Goal: Information Seeking & Learning: Check status

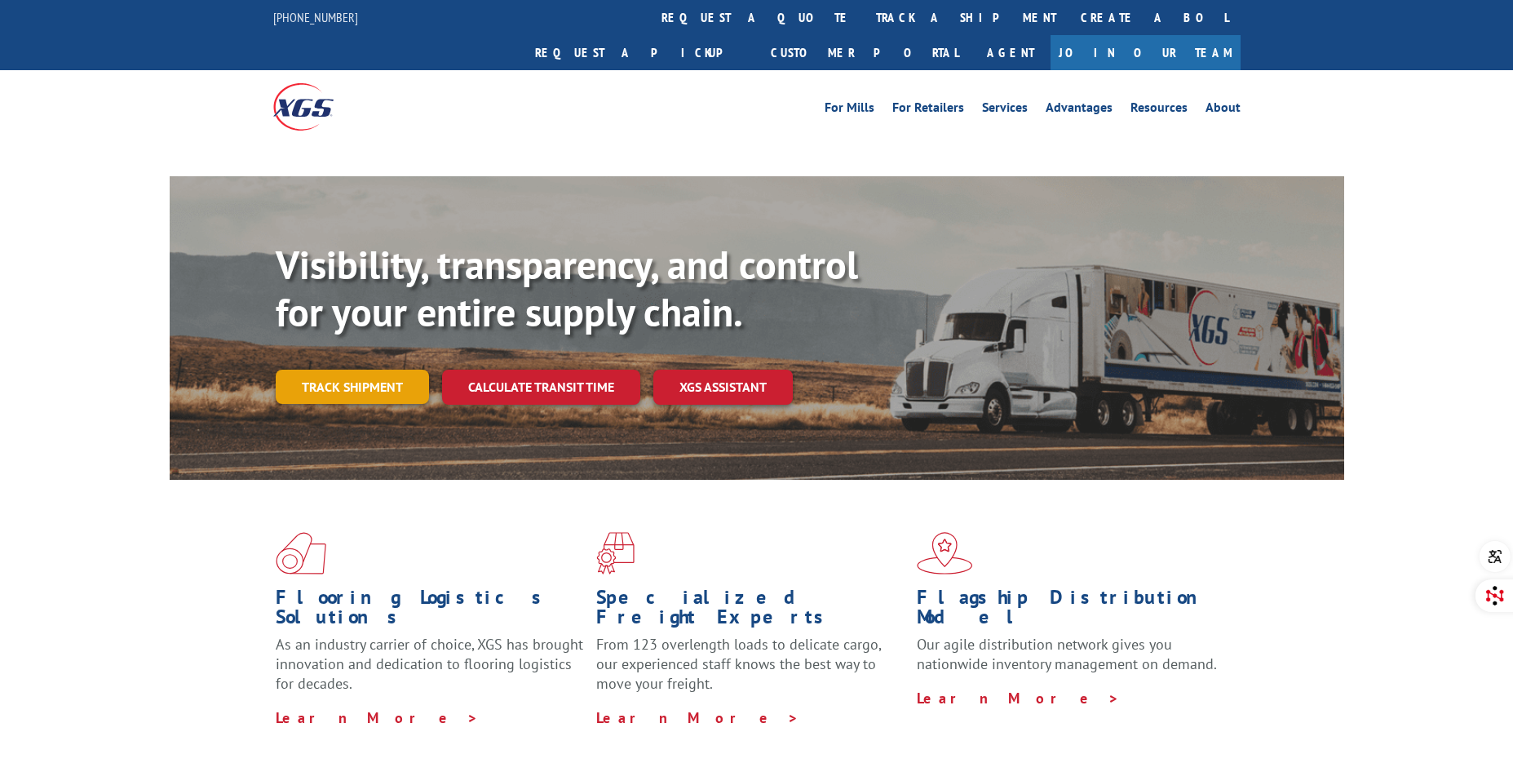
click at [354, 369] on link "Track shipment" at bounding box center [352, 386] width 153 height 34
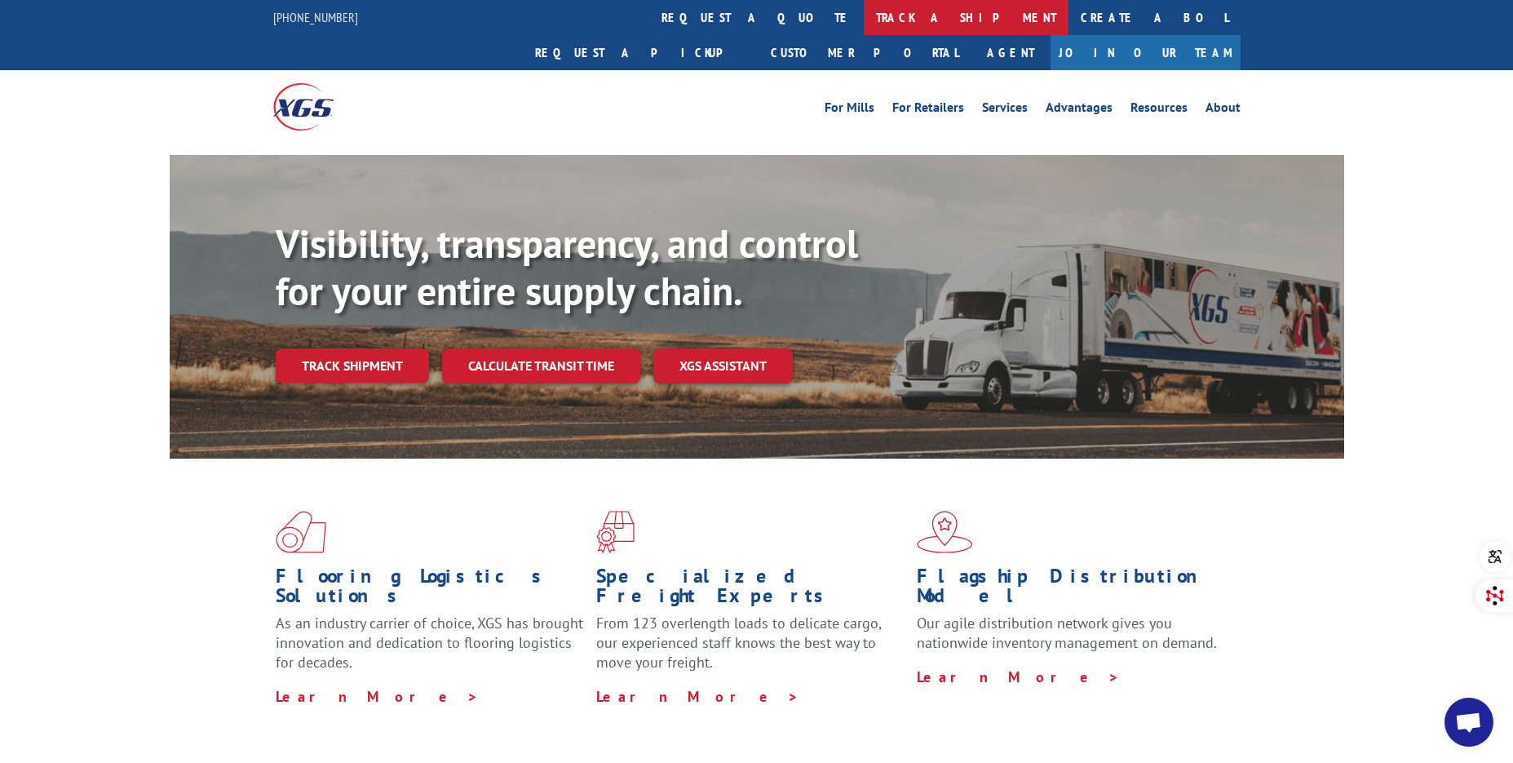
click at [864, 13] on link "track a shipment" at bounding box center [966, 17] width 205 height 35
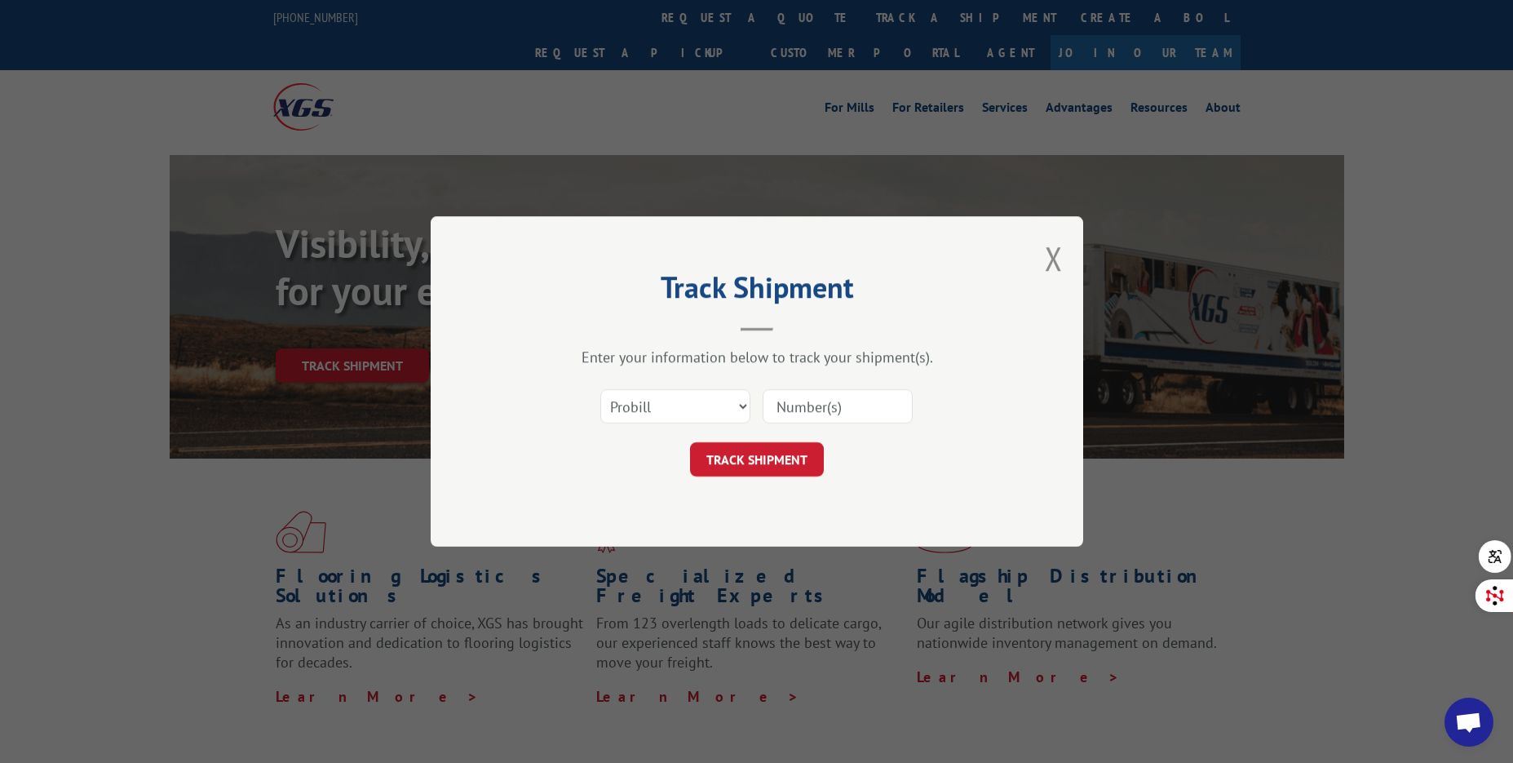
click at [801, 397] on input at bounding box center [838, 406] width 150 height 34
paste input "CF2412100"
type input "CF2412100"
click at [759, 458] on button "TRACK SHIPMENT" at bounding box center [757, 459] width 134 height 34
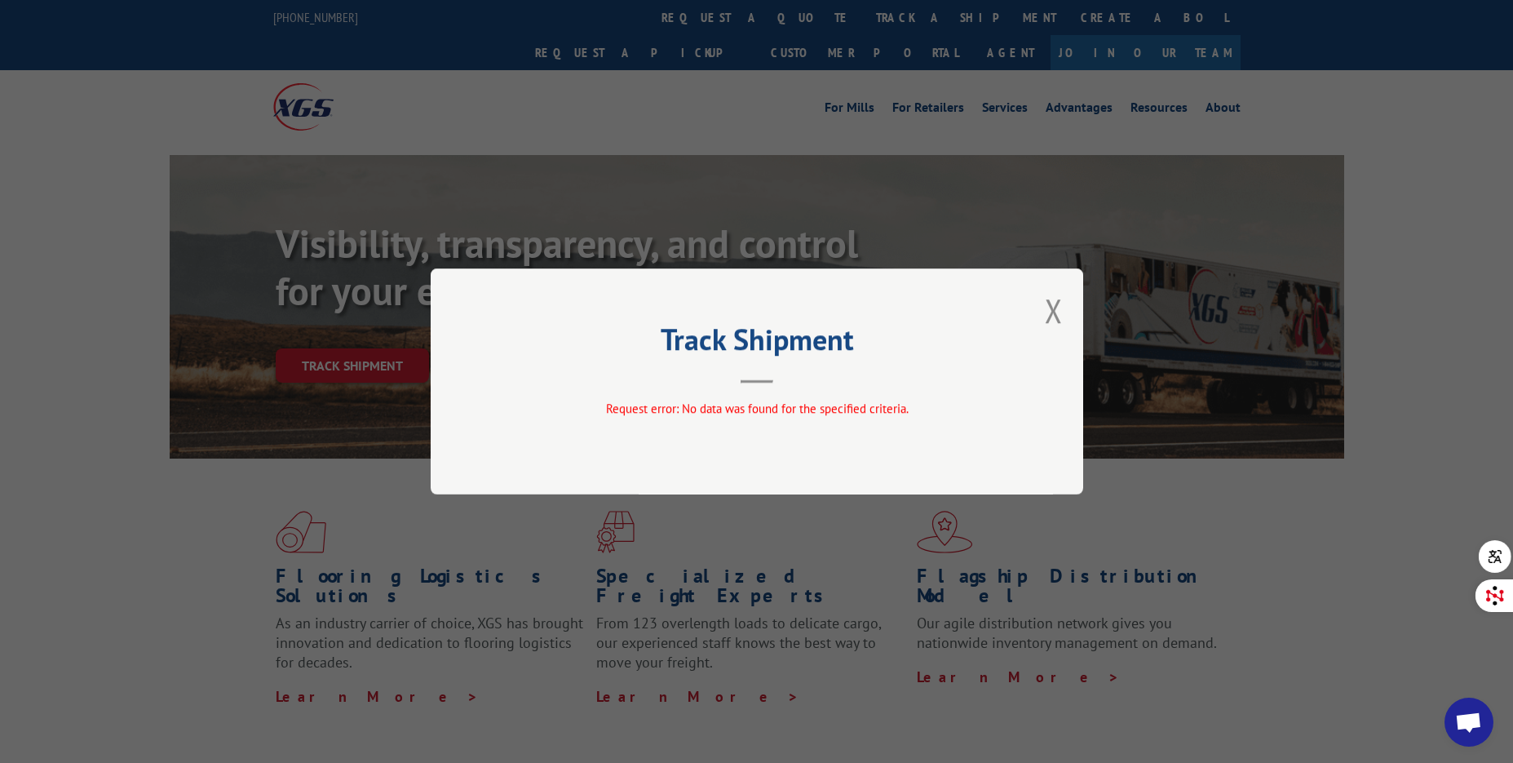
click at [1074, 316] on div "Track Shipment Request error: No data was found for the specified criteria." at bounding box center [757, 381] width 653 height 226
click at [1065, 313] on div "Track Shipment Request error: No data was found for the specified criteria." at bounding box center [757, 381] width 653 height 226
click at [1051, 311] on button "Close modal" at bounding box center [1054, 310] width 18 height 43
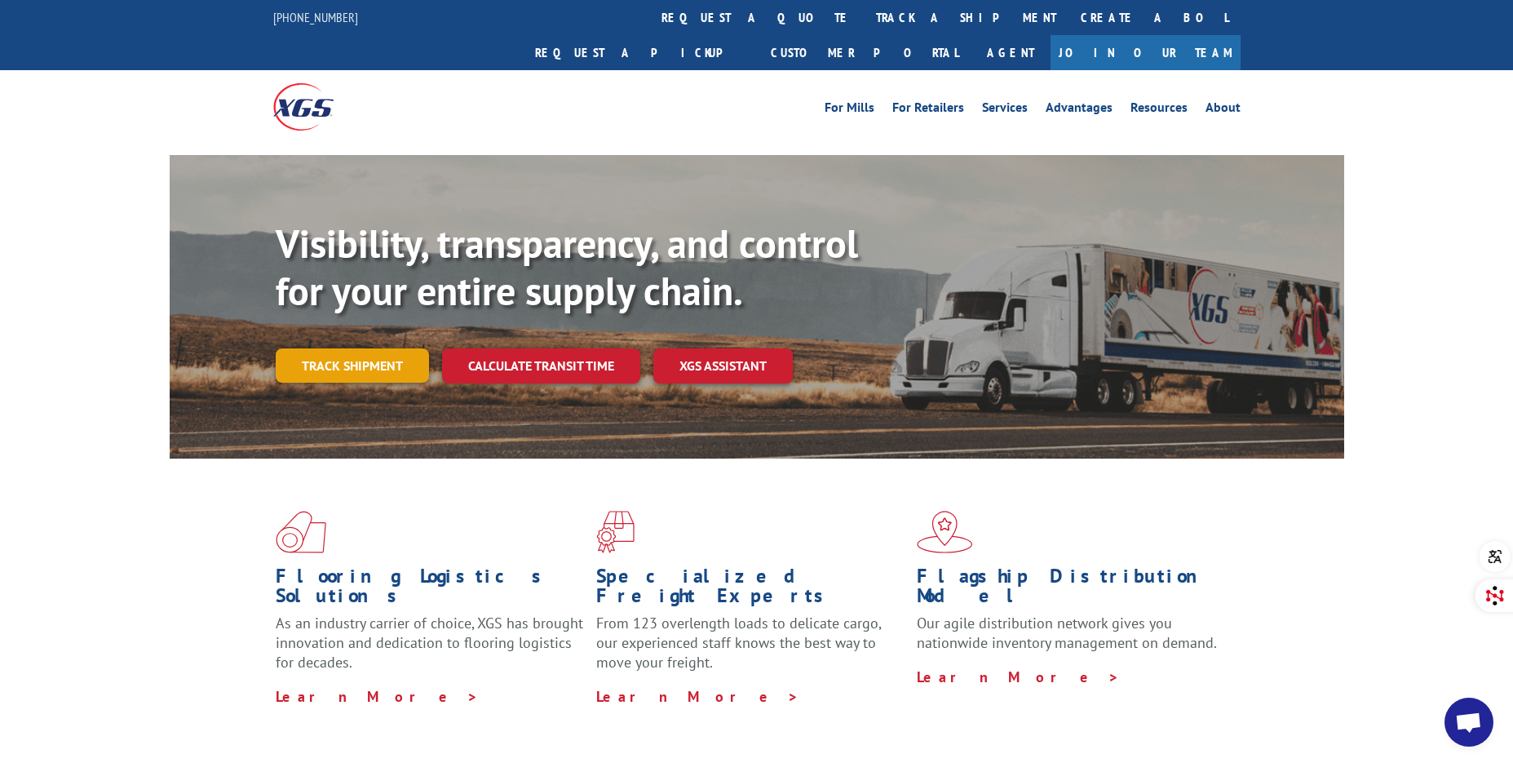
click at [338, 348] on link "Track shipment" at bounding box center [352, 365] width 153 height 34
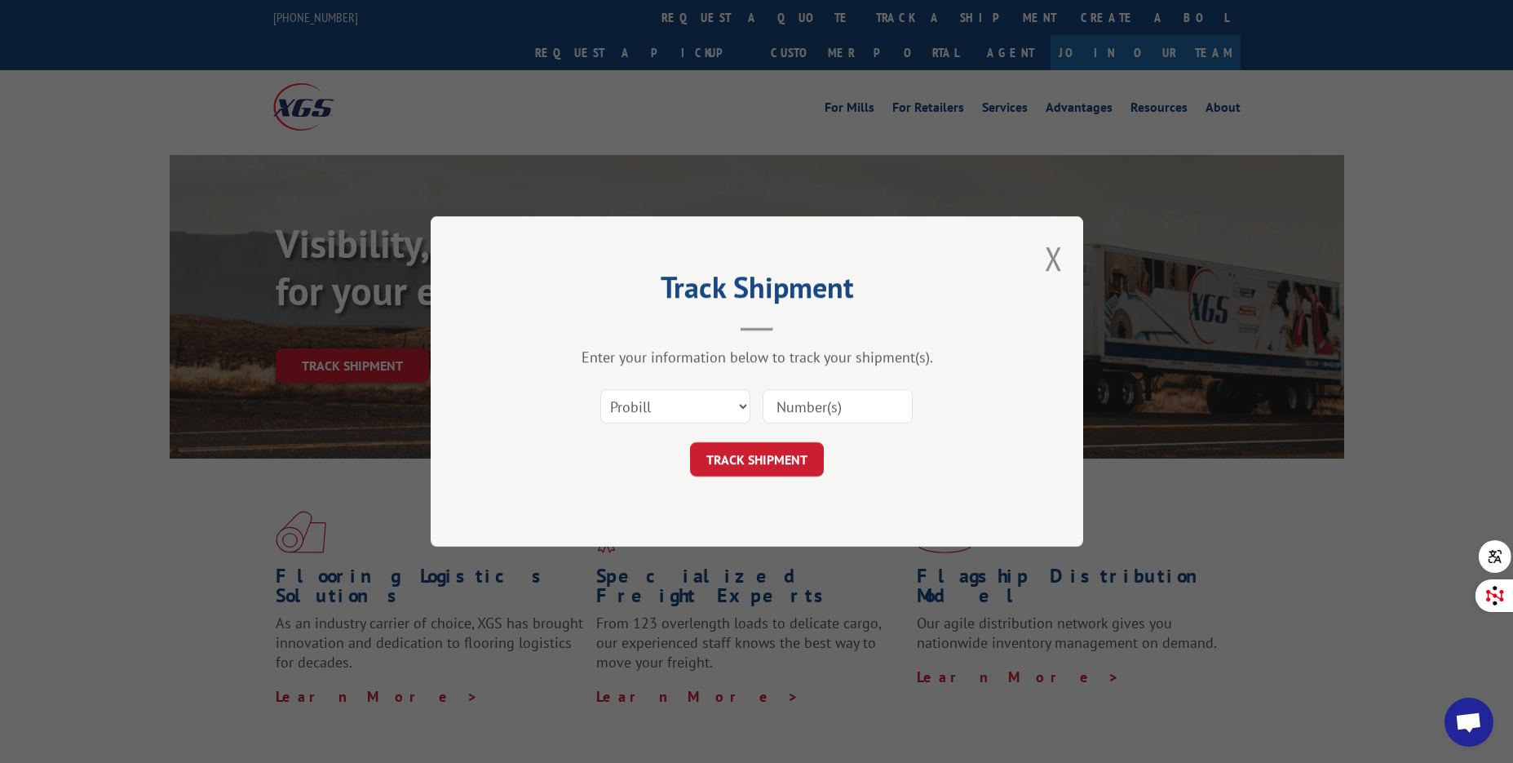
click at [821, 409] on input at bounding box center [838, 406] width 150 height 34
paste input "16956106"
type input "16956106"
click at [761, 458] on button "TRACK SHIPMENT" at bounding box center [757, 459] width 134 height 34
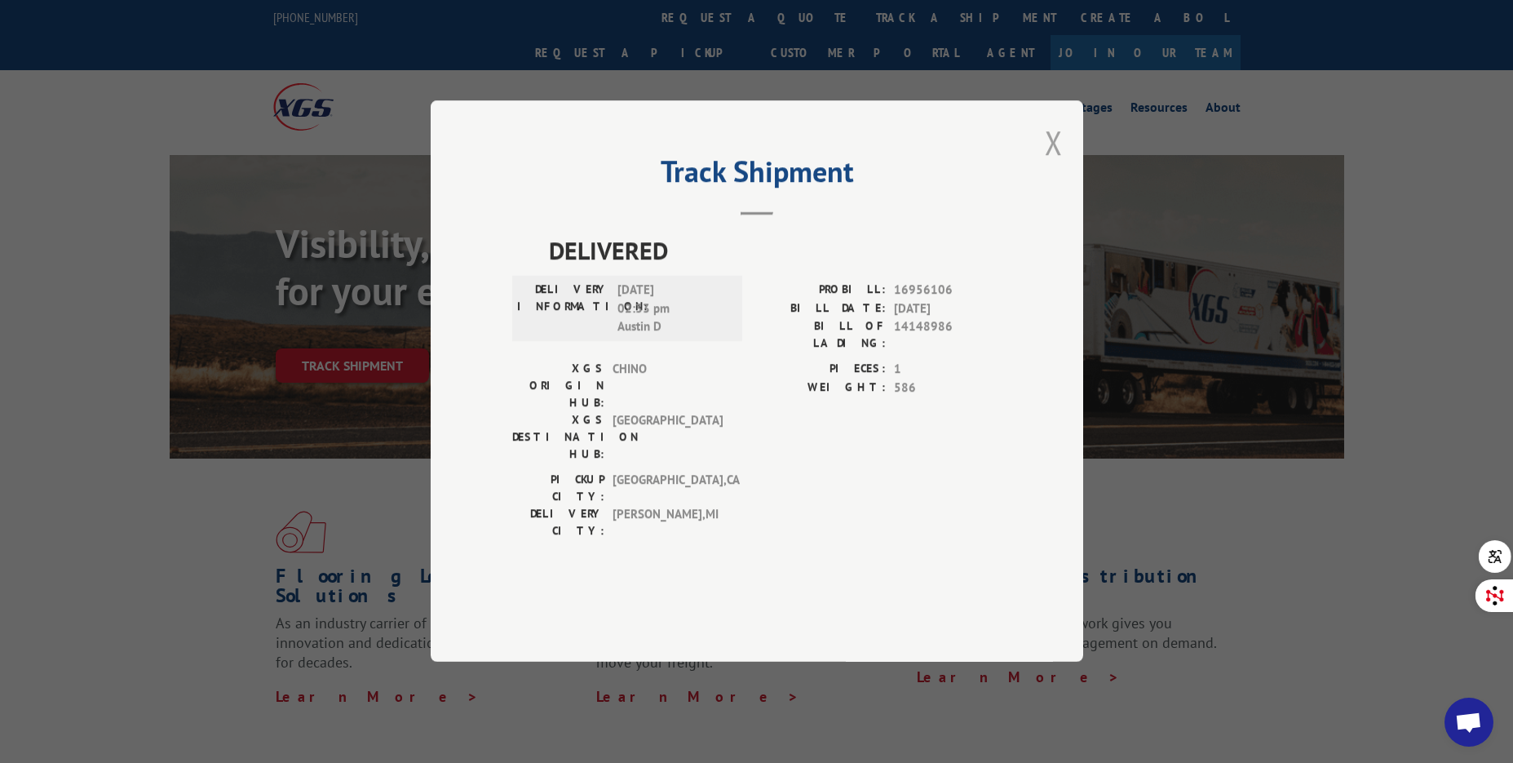
click at [1056, 164] on button "Close modal" at bounding box center [1054, 142] width 18 height 43
